Goal: Check status: Check status

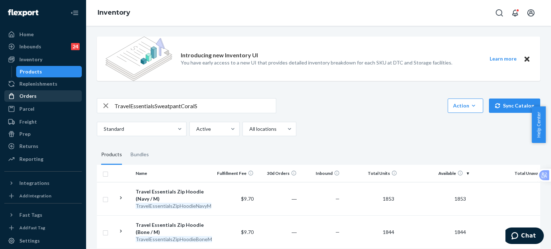
scroll to position [2700, 0]
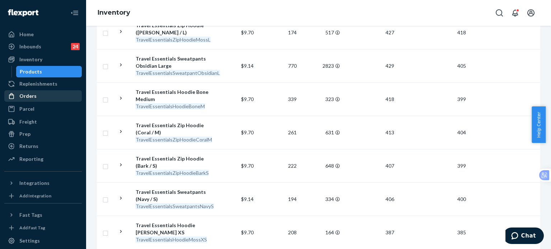
click at [31, 93] on div "Orders" at bounding box center [27, 95] width 17 height 7
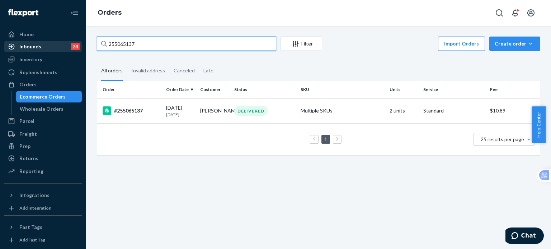
drag, startPoint x: 143, startPoint y: 41, endPoint x: 74, endPoint y: 41, distance: 68.5
click at [74, 41] on div "Home Inbounds 24 Shipping Plans Problems 24 Inventory Products Replenishments O…" at bounding box center [275, 124] width 551 height 249
paste input "189633"
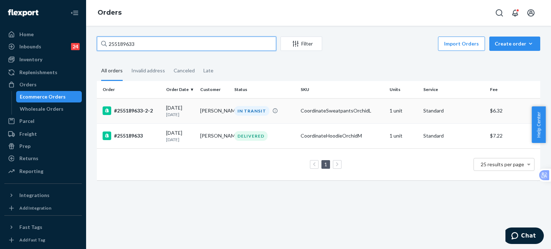
type input "255189633"
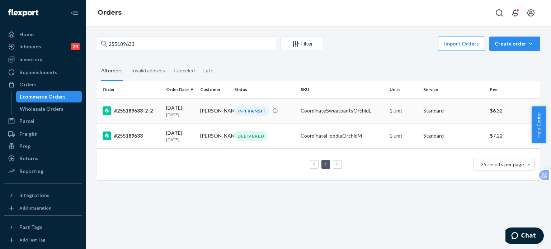
click at [138, 109] on div "#255189633-2-2" at bounding box center [132, 110] width 58 height 9
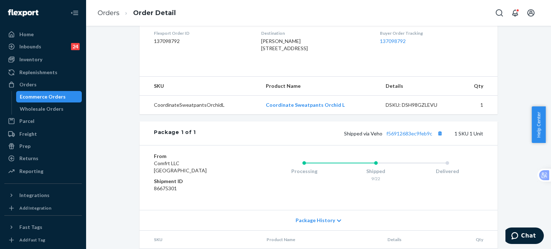
scroll to position [185, 0]
click at [403, 137] on link "f56912683ec9feb9c" at bounding box center [409, 134] width 46 height 6
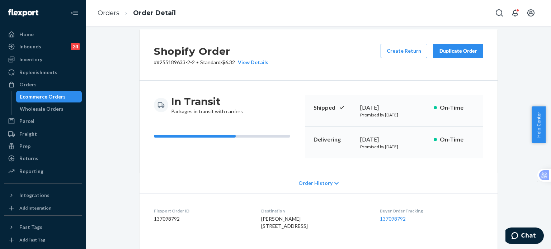
scroll to position [0, 0]
